Goal: Information Seeking & Learning: Learn about a topic

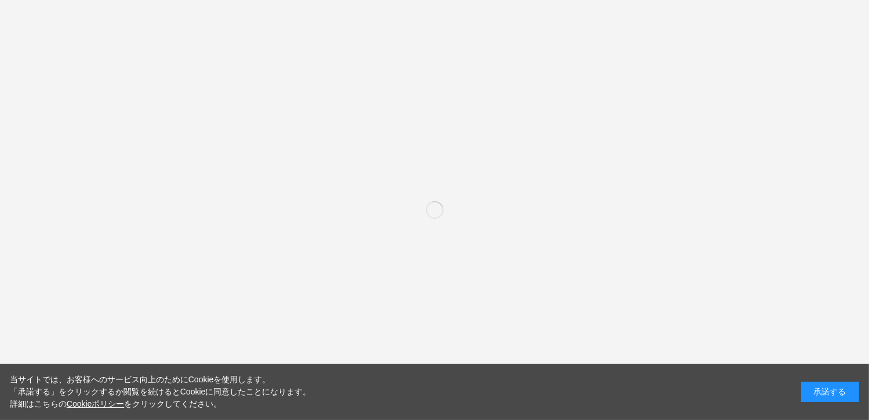
click at [823, 389] on div "承諾する" at bounding box center [830, 391] width 58 height 20
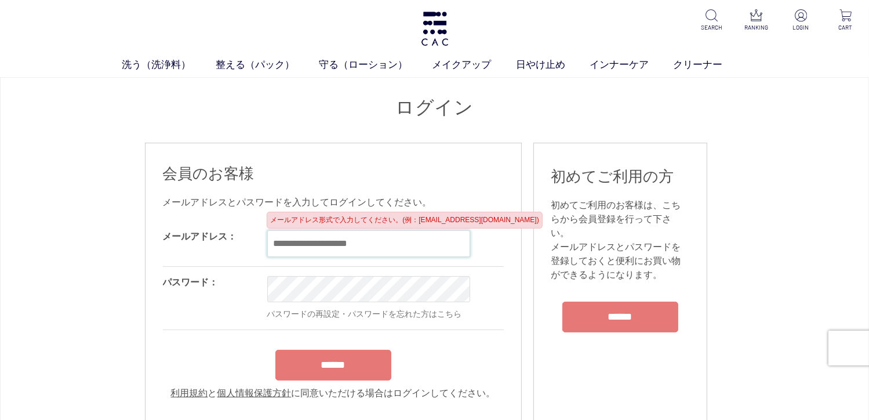
click at [359, 245] on input "email" at bounding box center [368, 243] width 203 height 27
type input "**********"
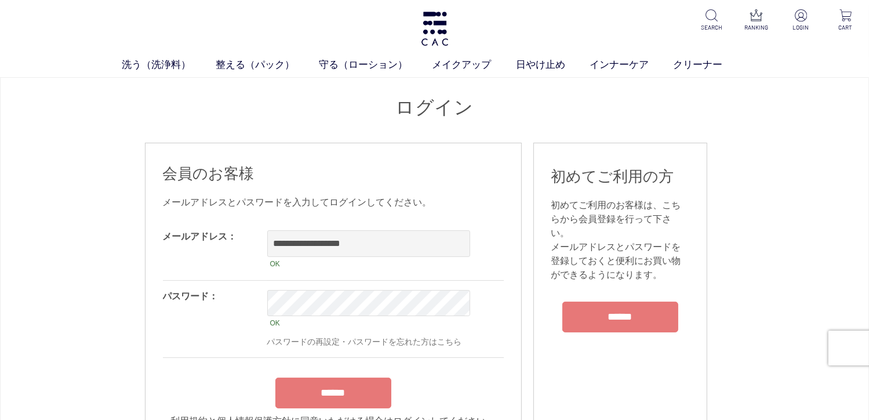
click at [322, 381] on div "******" at bounding box center [333, 390] width 341 height 37
click at [325, 406] on input "******" at bounding box center [333, 392] width 116 height 31
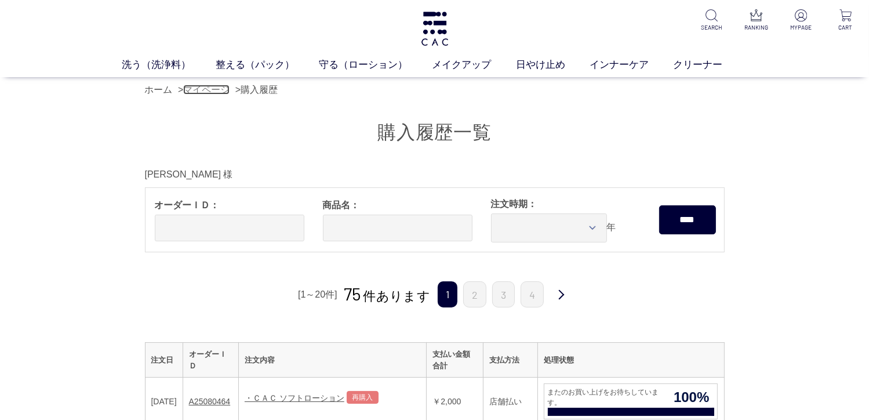
click at [213, 92] on link "マイページ" at bounding box center [206, 90] width 46 height 10
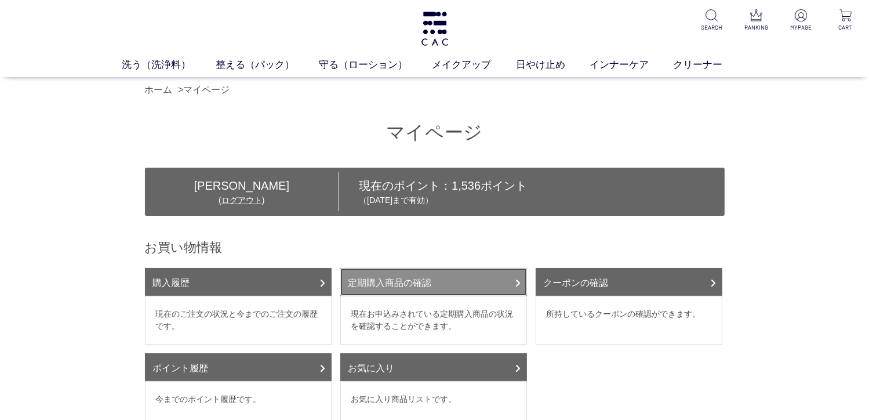
click at [434, 275] on link "定期購入商品の確認" at bounding box center [433, 282] width 187 height 28
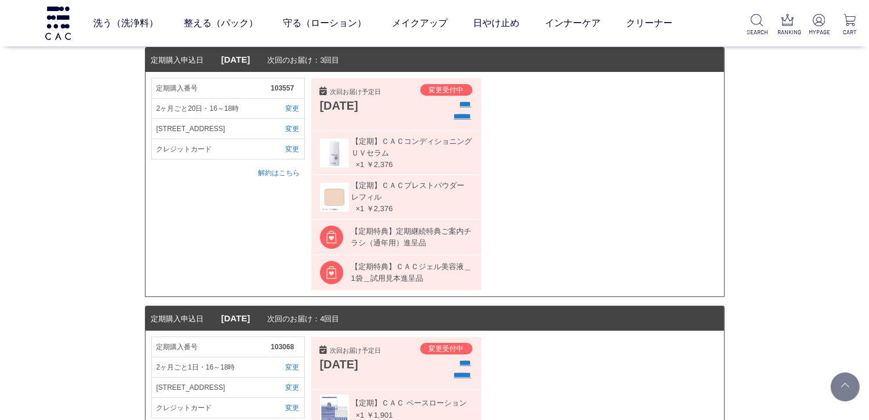
scroll to position [116, 0]
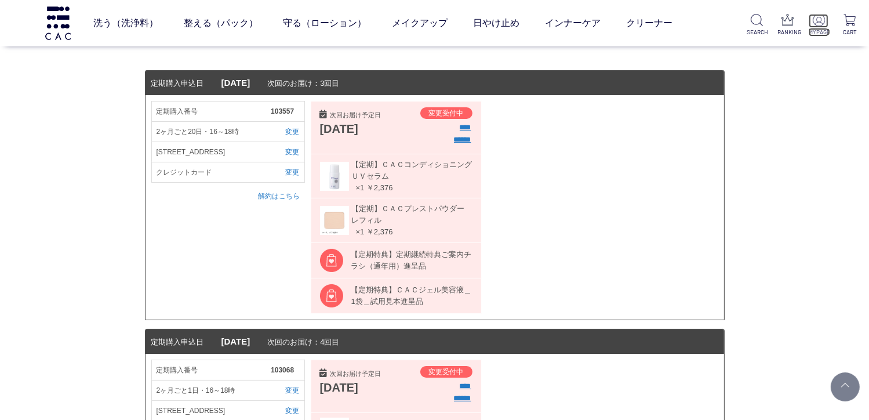
click at [815, 32] on p "MYPAGE" at bounding box center [819, 32] width 20 height 9
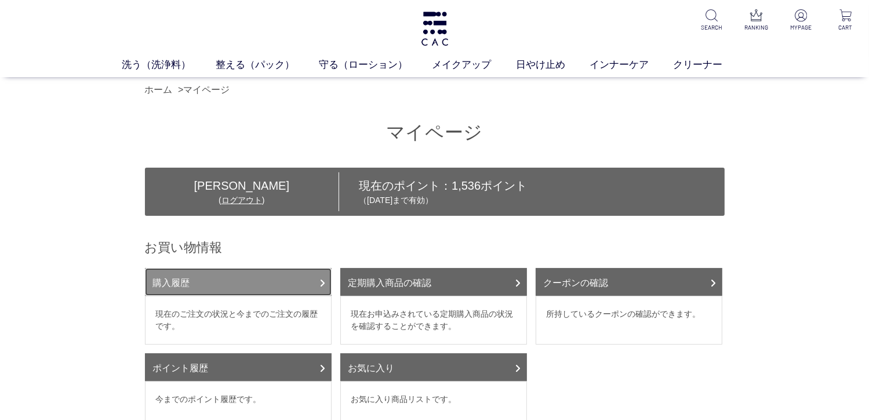
click at [304, 277] on link "購入履歴" at bounding box center [238, 282] width 187 height 28
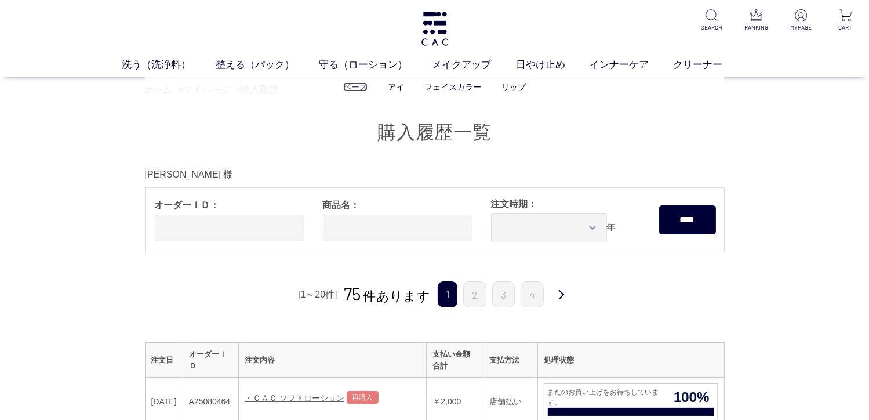
click at [350, 85] on link "ベース" at bounding box center [355, 86] width 24 height 9
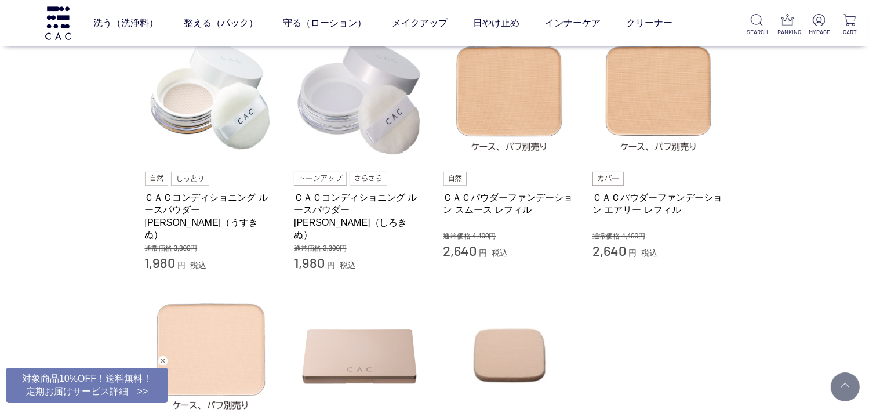
scroll to position [154, 0]
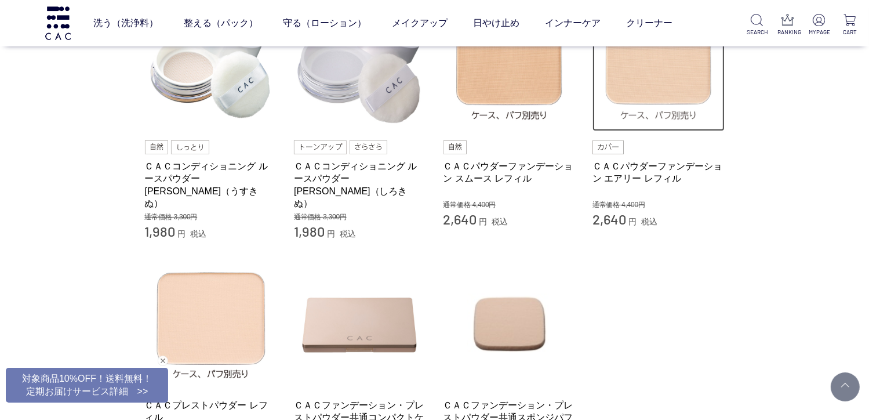
click at [651, 81] on img at bounding box center [659, 65] width 132 height 132
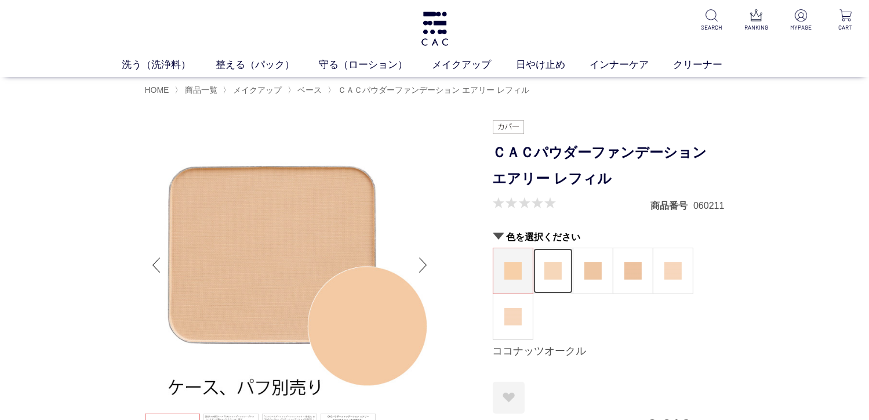
click at [557, 274] on img at bounding box center [552, 270] width 17 height 17
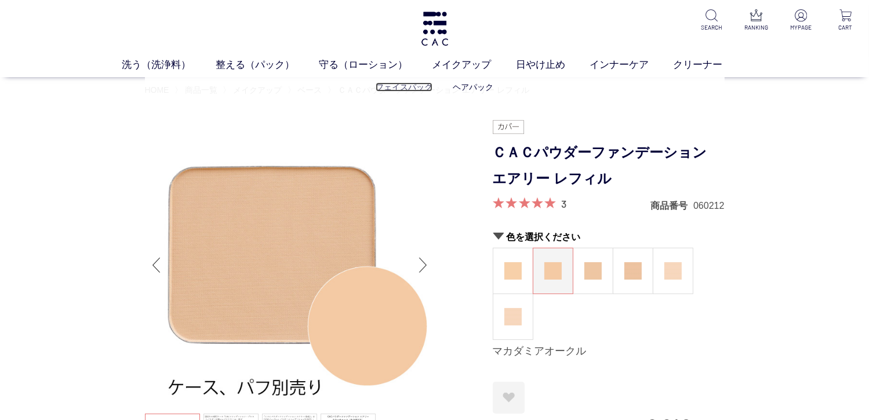
click at [406, 89] on link "フェイスパック" at bounding box center [404, 86] width 57 height 9
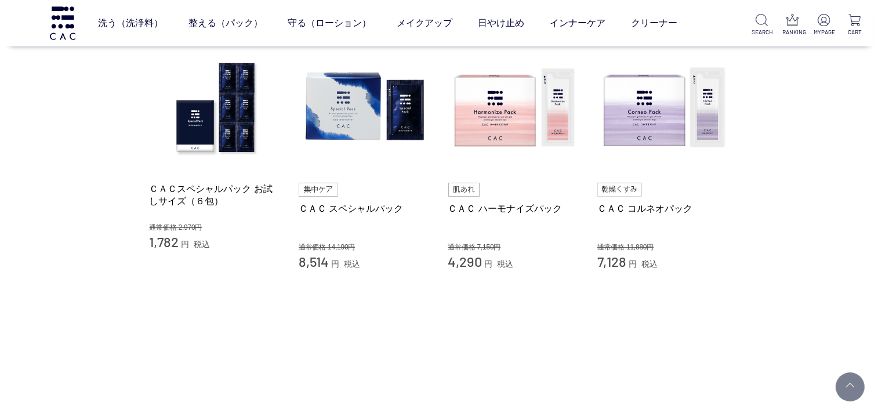
scroll to position [116, 0]
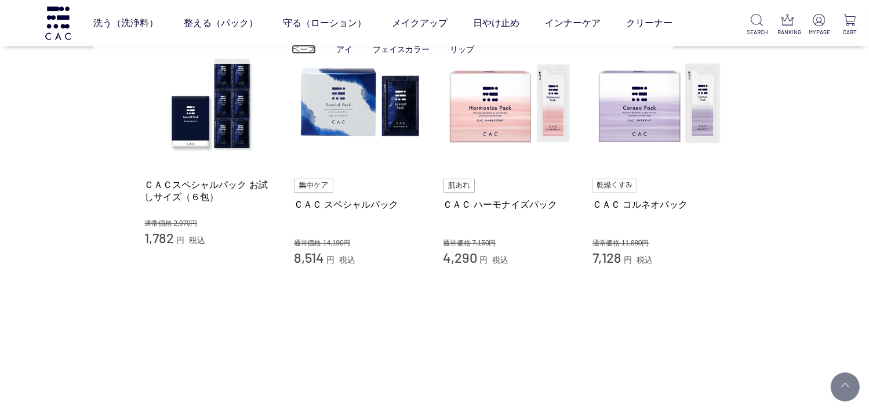
click at [308, 52] on link "ベース" at bounding box center [304, 49] width 24 height 9
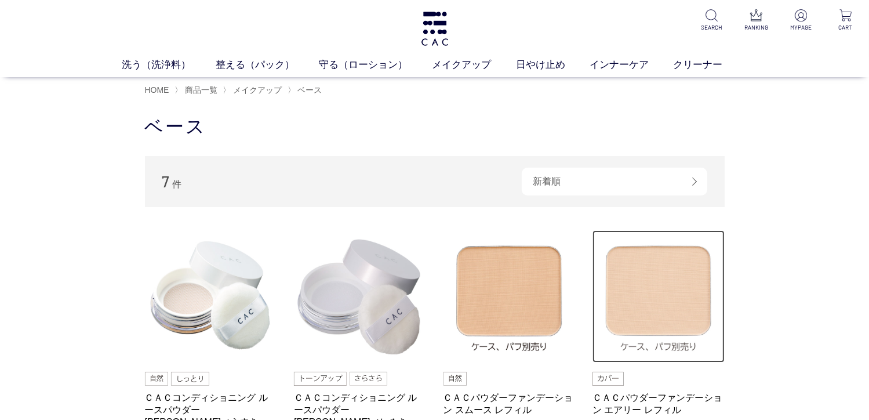
click at [668, 309] on img at bounding box center [659, 296] width 132 height 132
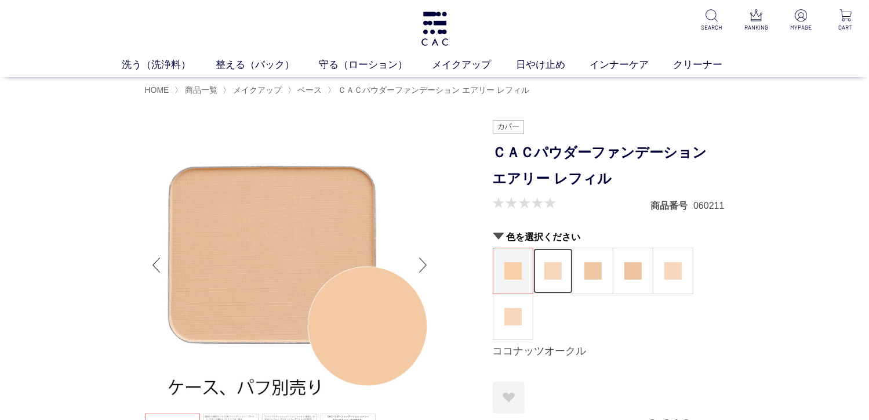
click at [555, 274] on img at bounding box center [552, 270] width 17 height 17
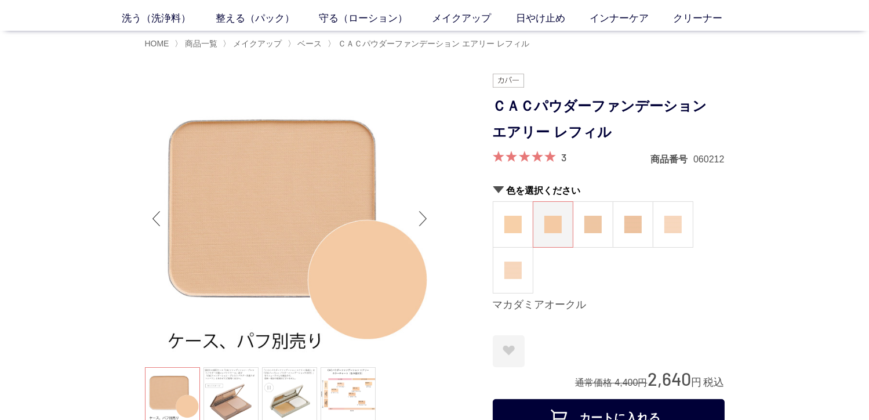
scroll to position [23, 0]
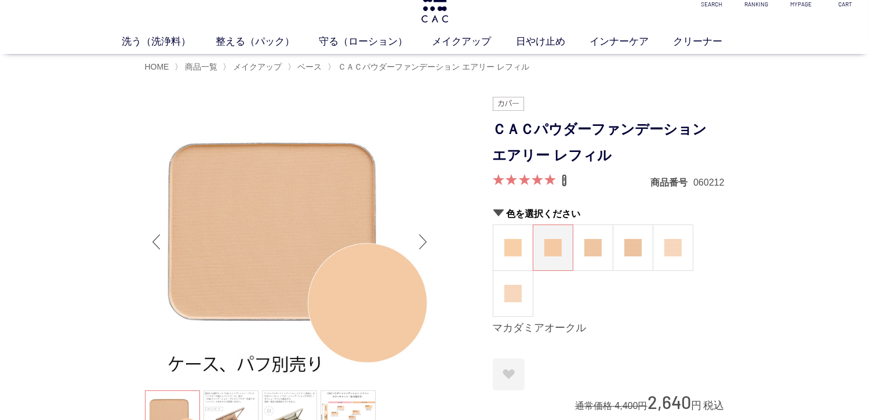
click at [562, 181] on link "3" at bounding box center [564, 180] width 5 height 13
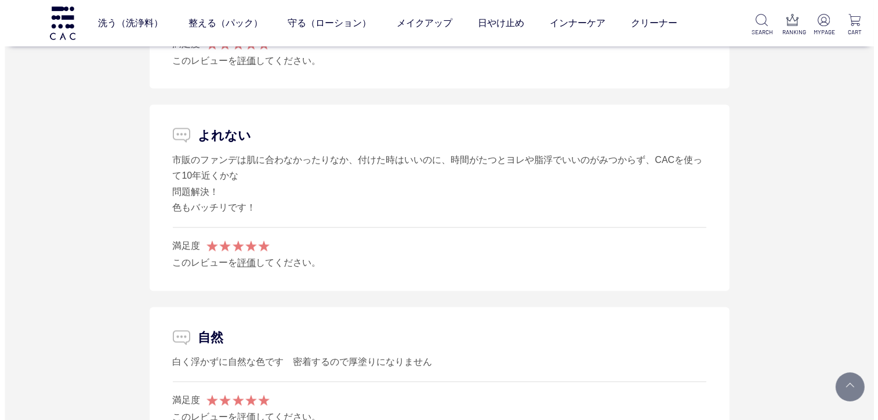
scroll to position [1958, 0]
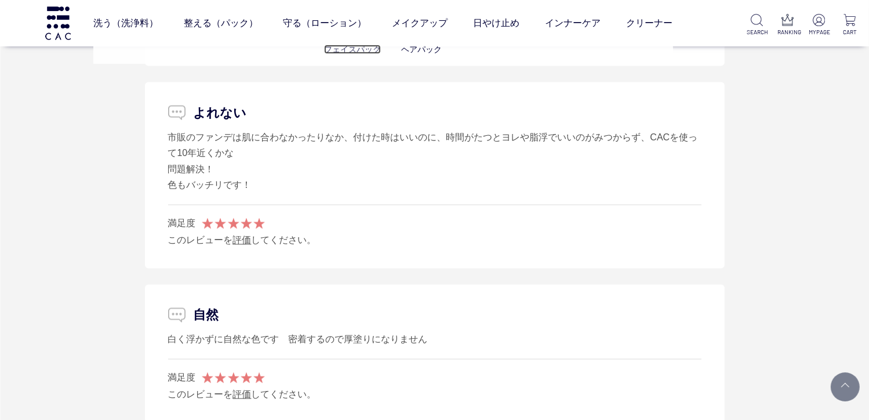
click at [350, 52] on link "フェイスパック" at bounding box center [352, 49] width 57 height 9
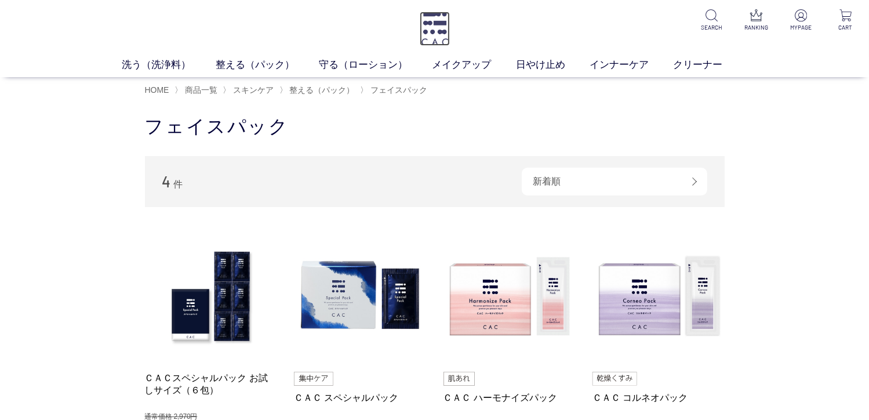
click at [434, 32] on img at bounding box center [435, 29] width 30 height 34
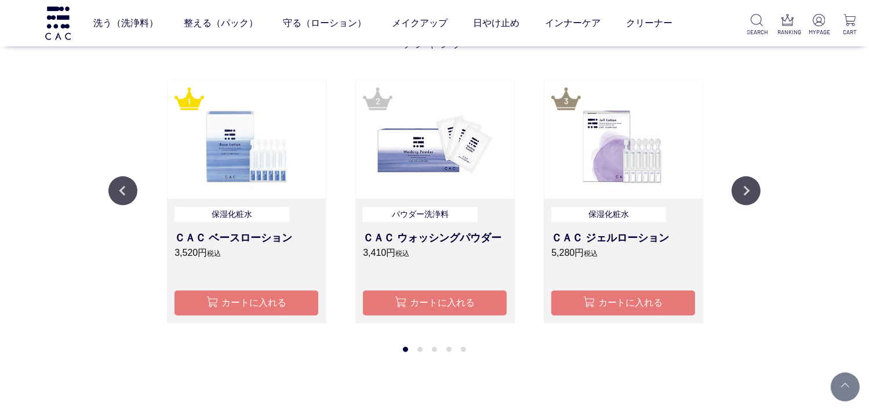
scroll to position [1020, 0]
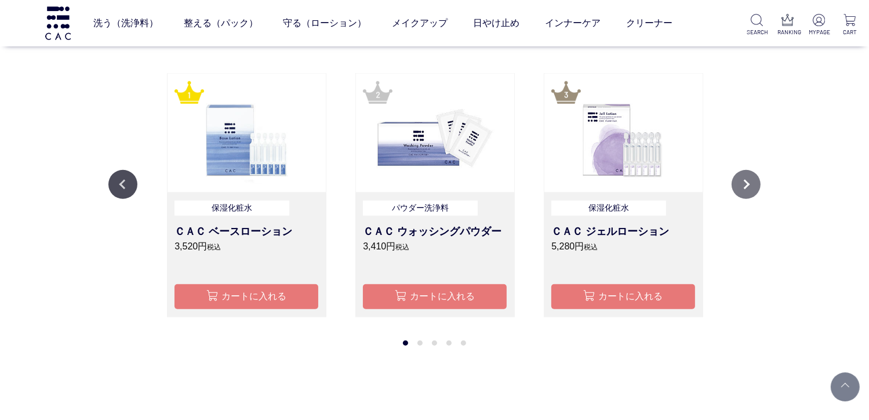
click at [749, 180] on button "Next" at bounding box center [746, 184] width 29 height 29
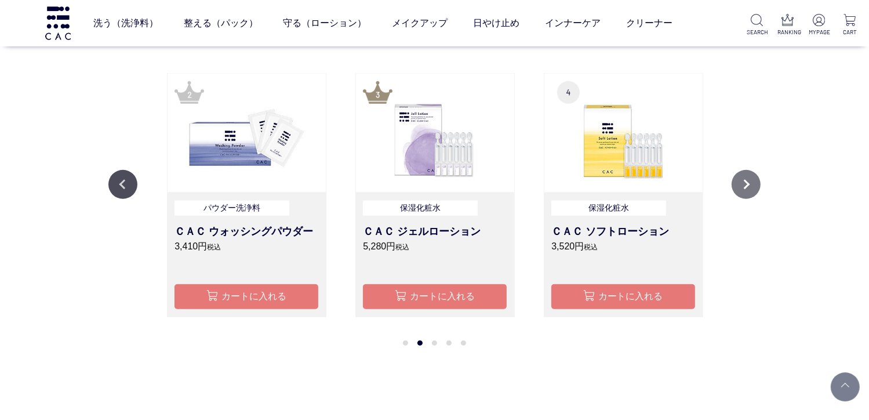
click at [749, 180] on button "Next" at bounding box center [746, 184] width 29 height 29
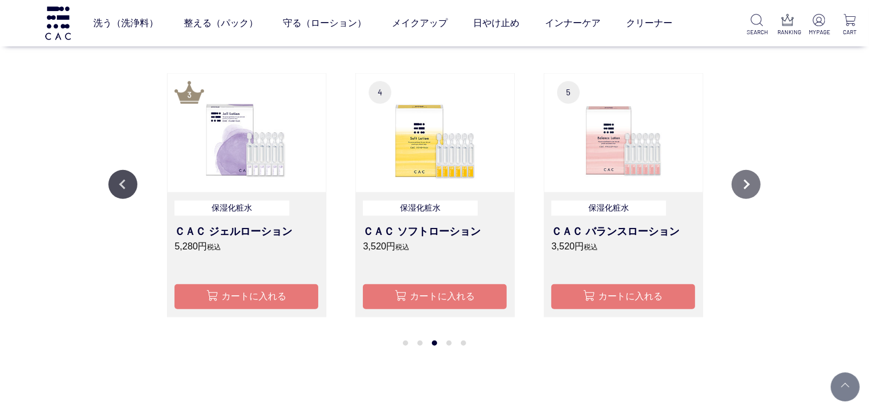
click at [749, 180] on button "Next" at bounding box center [746, 184] width 29 height 29
